Goal: Find specific page/section: Find specific page/section

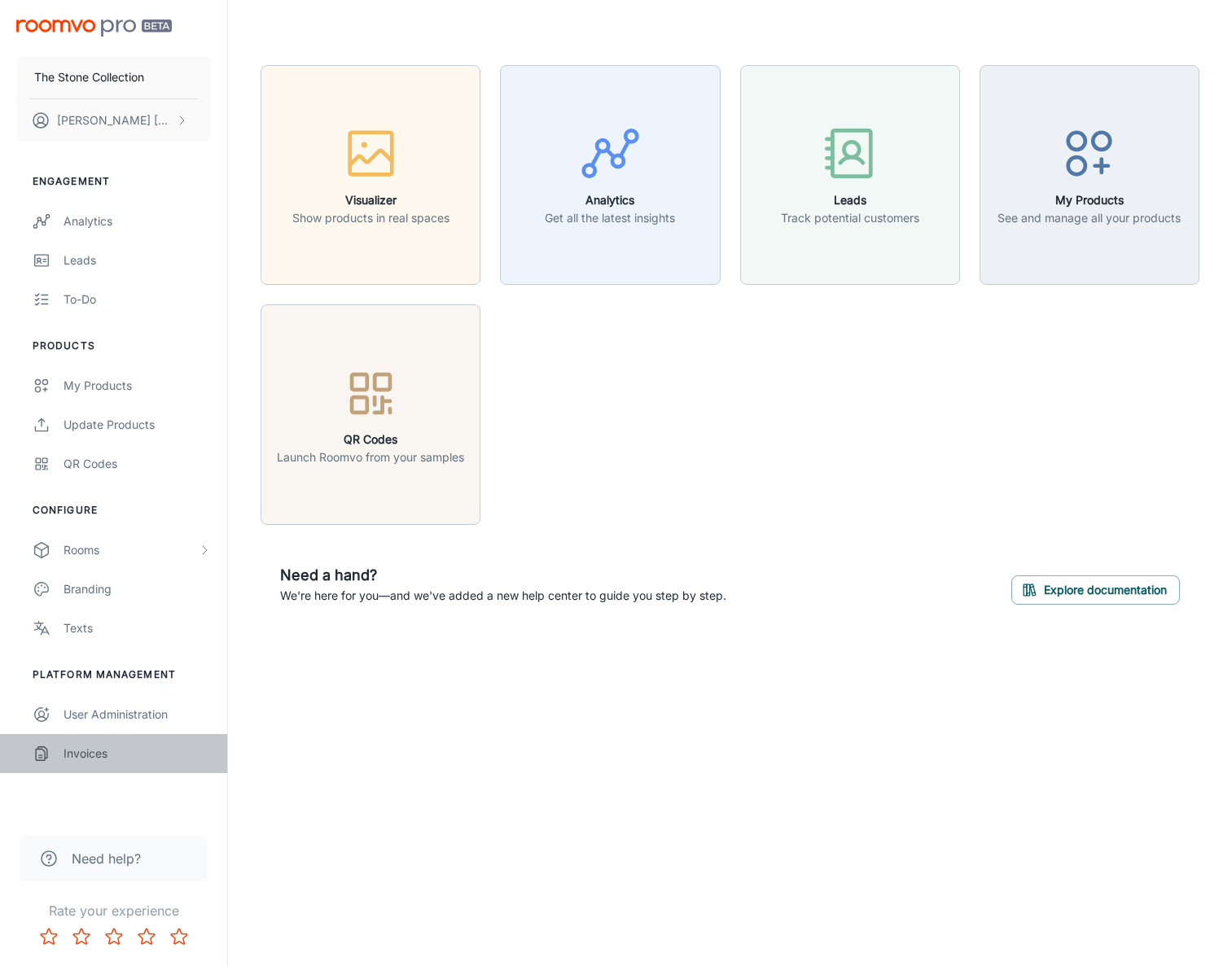
click at [101, 758] on div "Invoices" at bounding box center [137, 753] width 148 height 18
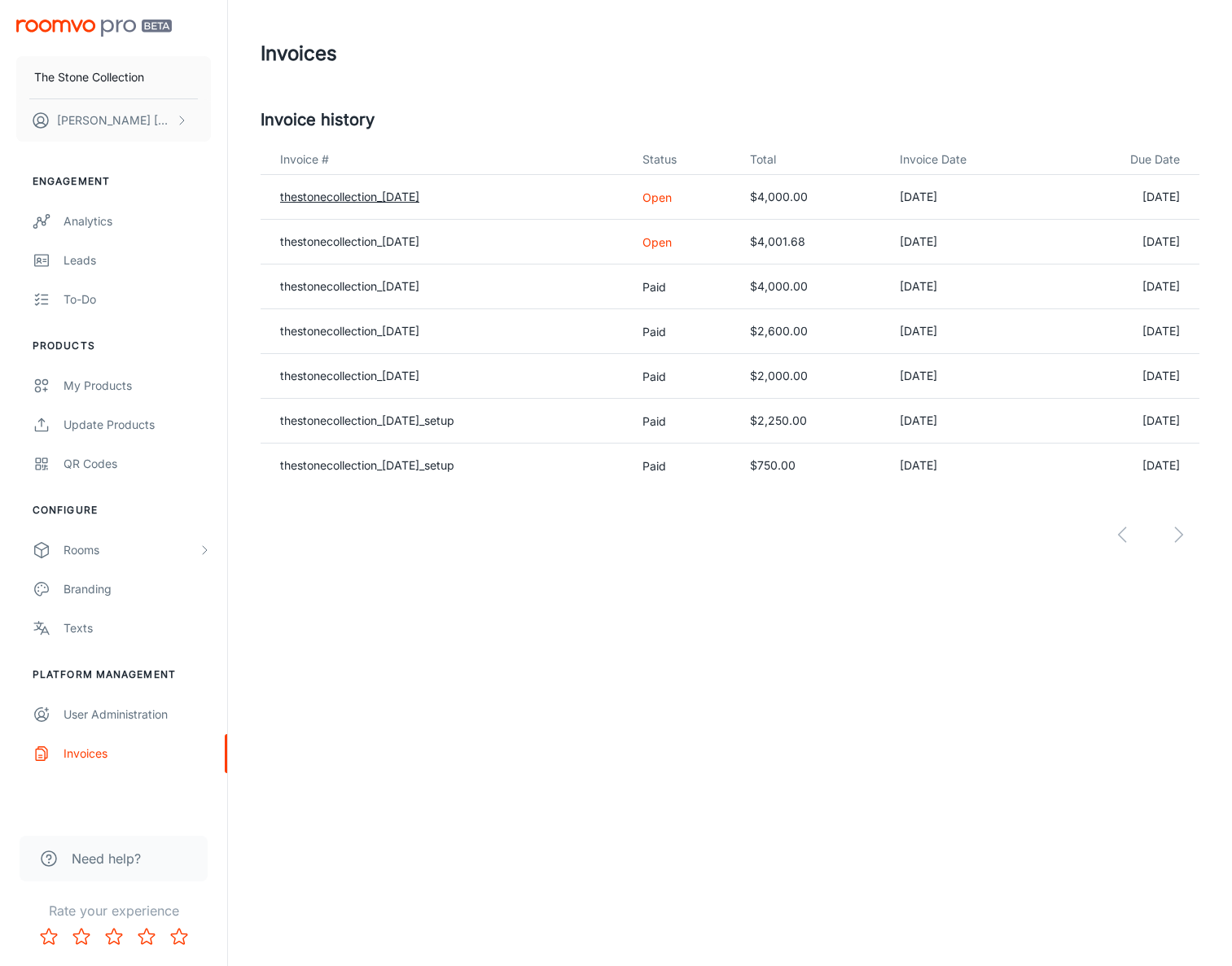
click at [395, 193] on link "thestonecollection_[DATE]" at bounding box center [349, 196] width 139 height 14
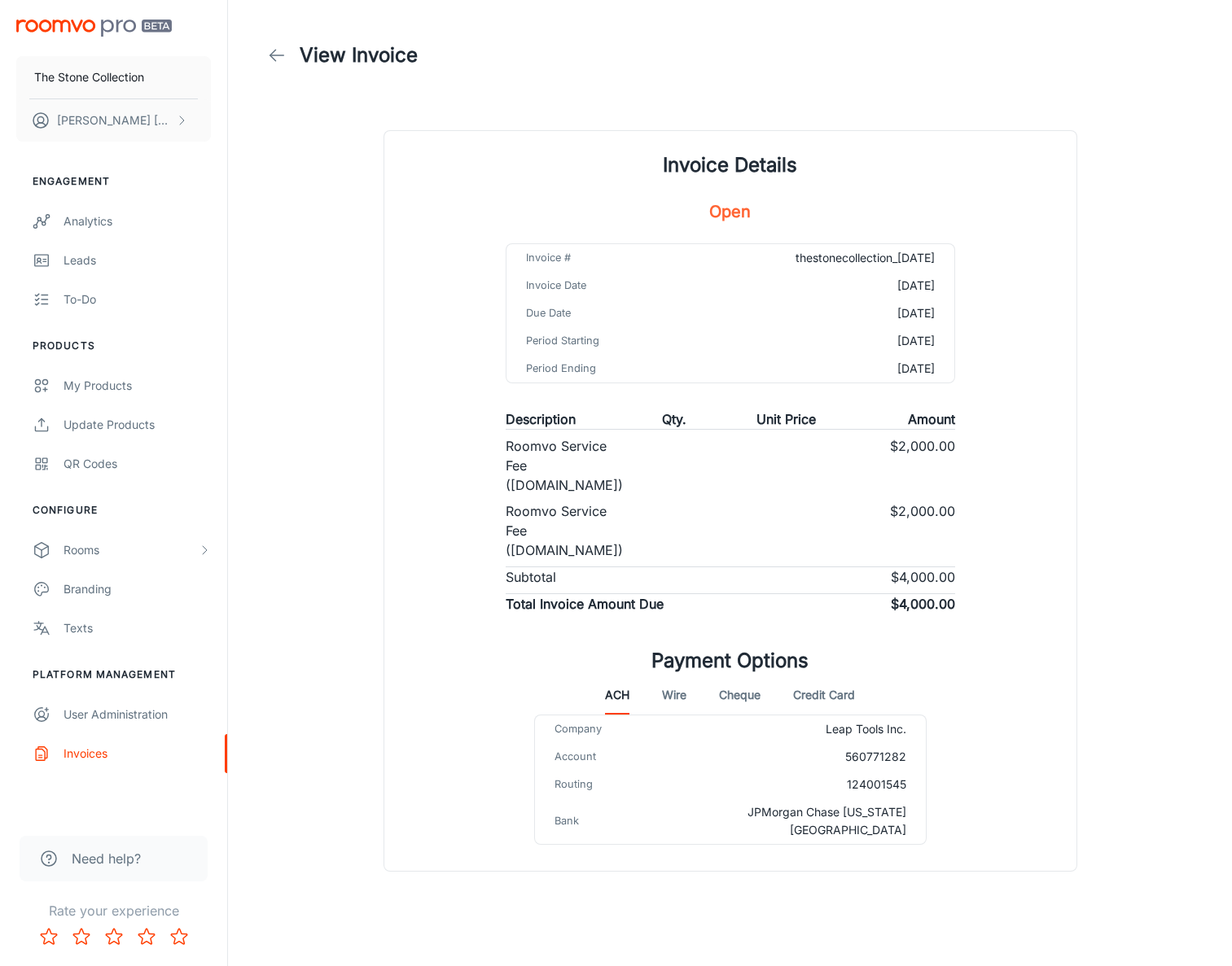
drag, startPoint x: 934, startPoint y: 259, endPoint x: 768, endPoint y: 261, distance: 166.0
click at [768, 261] on td "thestonecollection_[DATE]" at bounding box center [826, 258] width 255 height 28
copy td "thestonecollection_[DATE]"
click at [676, 676] on button "Wire" at bounding box center [674, 695] width 24 height 39
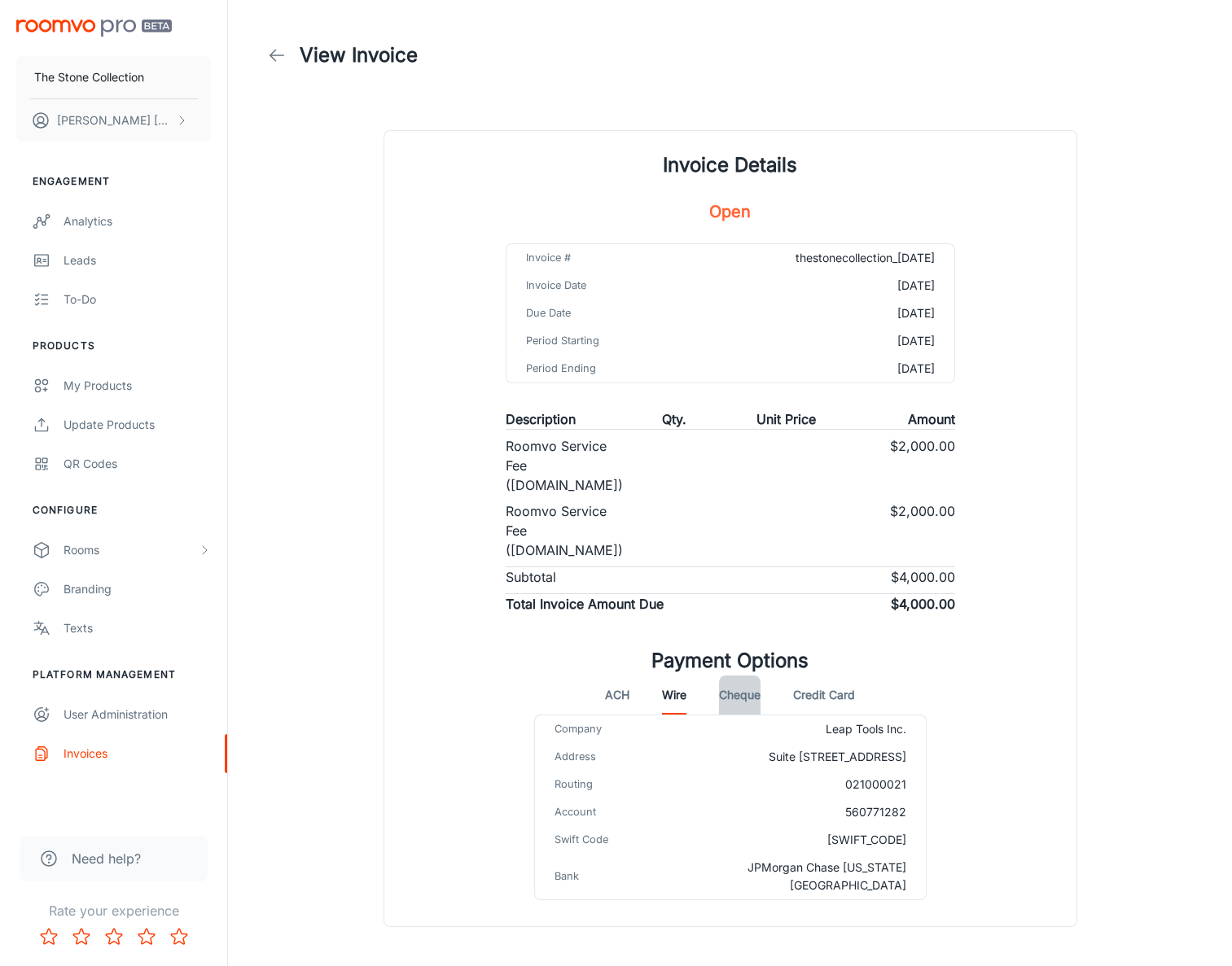
click at [747, 676] on button "Cheque" at bounding box center [739, 695] width 42 height 39
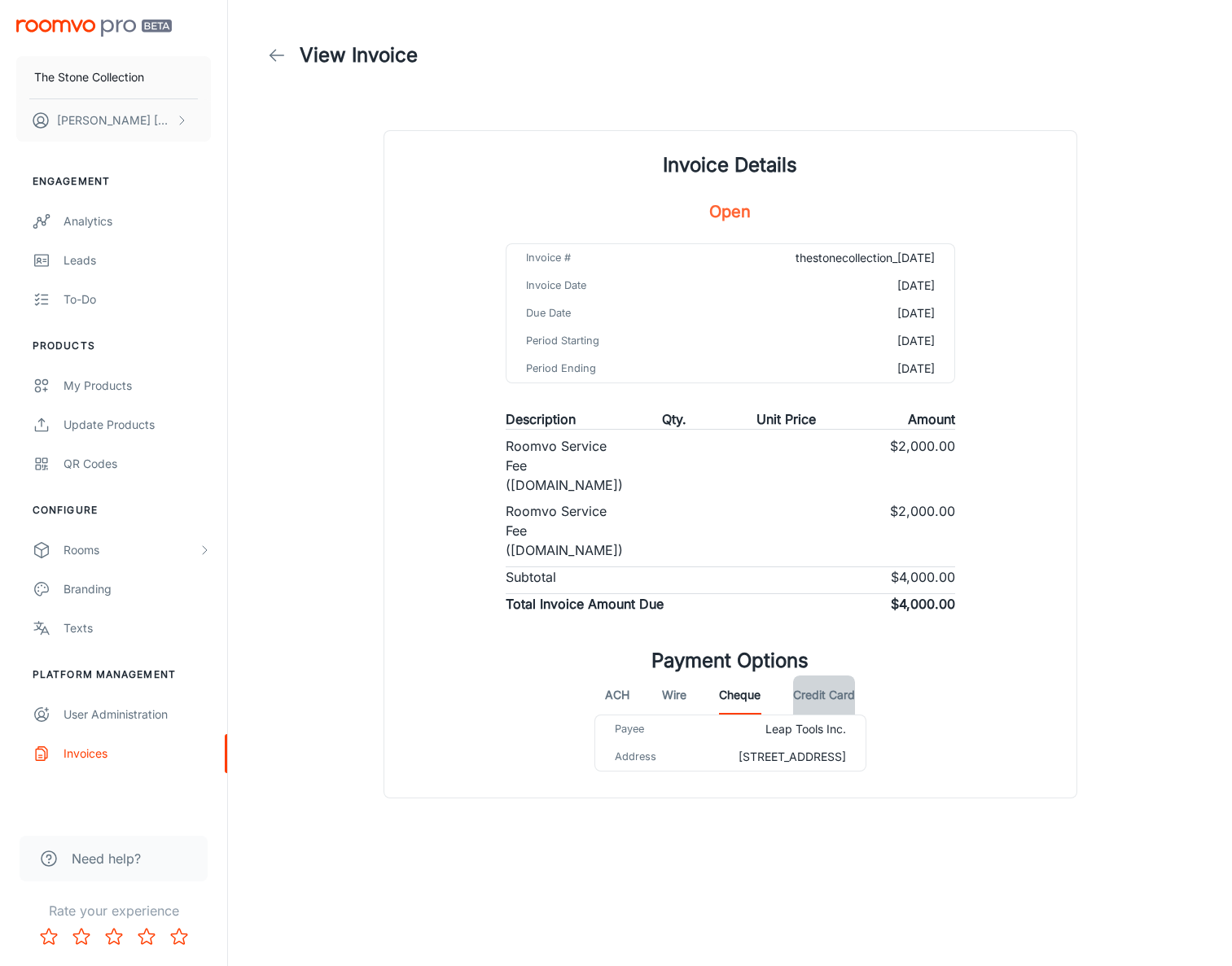
click at [818, 676] on button "Credit Card" at bounding box center [824, 695] width 62 height 39
